Goal: Task Accomplishment & Management: Complete application form

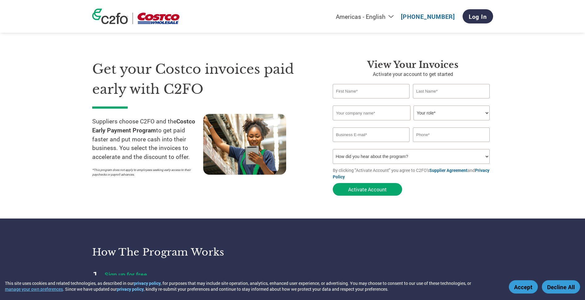
click at [369, 96] on input "text" at bounding box center [371, 91] width 77 height 14
type input "SANDEEP"
type input "[PERSON_NAME]"
type input "Mastercraftfoodsptyltd"
type input "[EMAIL_ADDRESS][DOMAIN_NAME]"
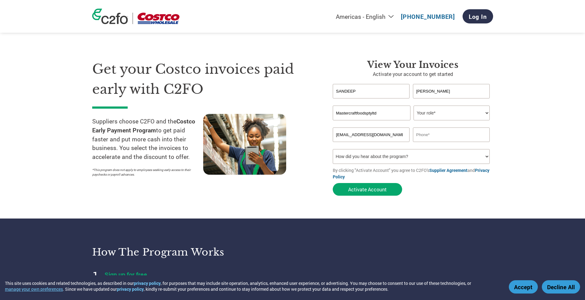
type input "0477916500"
click at [428, 115] on select "Your role* CFO Controller Credit Manager Finance Director Treasurer CEO Preside…" at bounding box center [451, 112] width 76 height 15
select select "OWNER_FOUNDER"
click at [413, 105] on select "Your role* CFO Controller Credit Manager Finance Director Treasurer CEO Preside…" at bounding box center [451, 112] width 76 height 15
click at [364, 157] on select "How did you hear about the program? Received a letter Email Social Media Online…" at bounding box center [411, 156] width 157 height 15
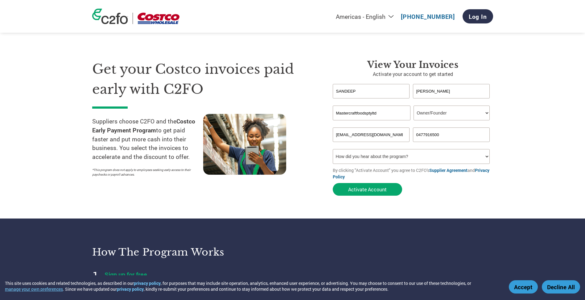
select select "Email"
click at [333, 149] on select "How did you hear about the program? Received a letter Email Social Media Online…" at bounding box center [411, 156] width 157 height 15
click at [376, 191] on button "Activate Account" at bounding box center [367, 189] width 69 height 13
